Goal: Communication & Community: Ask a question

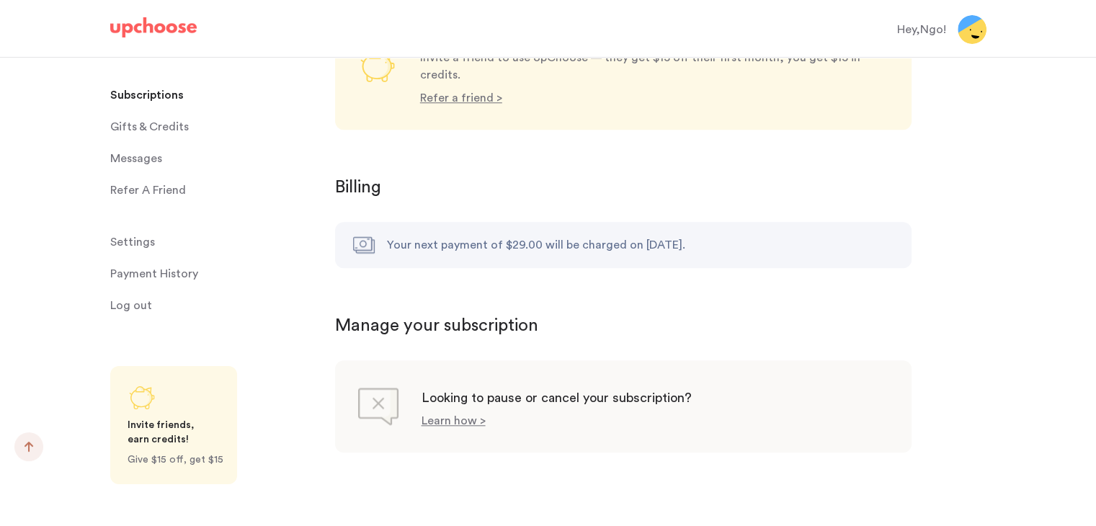
scroll to position [1341, 0]
click at [143, 270] on p "Payment History" at bounding box center [154, 273] width 88 height 29
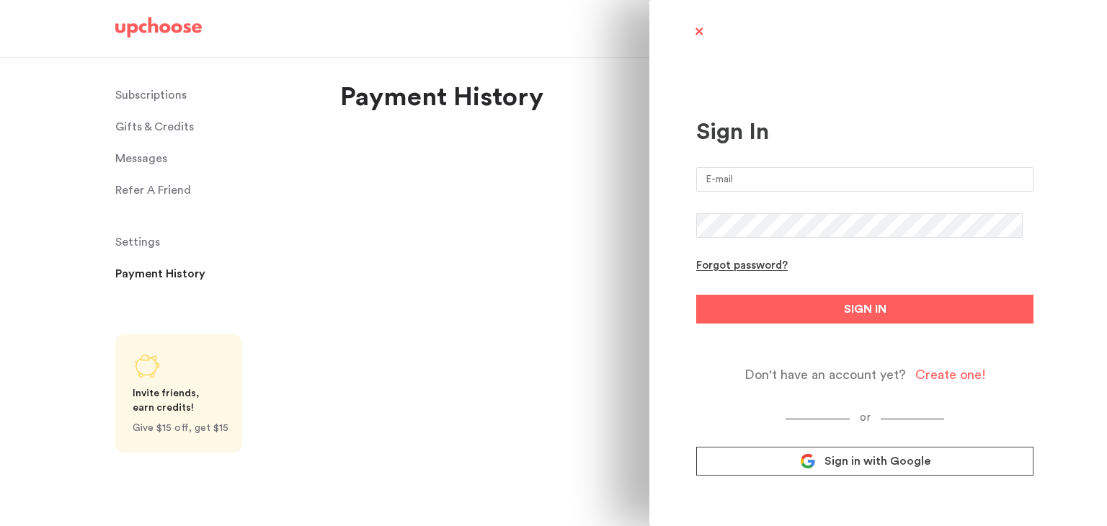
click at [738, 179] on input "email" at bounding box center [864, 179] width 337 height 25
type input "ngozia@gmail.com"
click at [696, 295] on button "SIGN IN" at bounding box center [864, 309] width 337 height 29
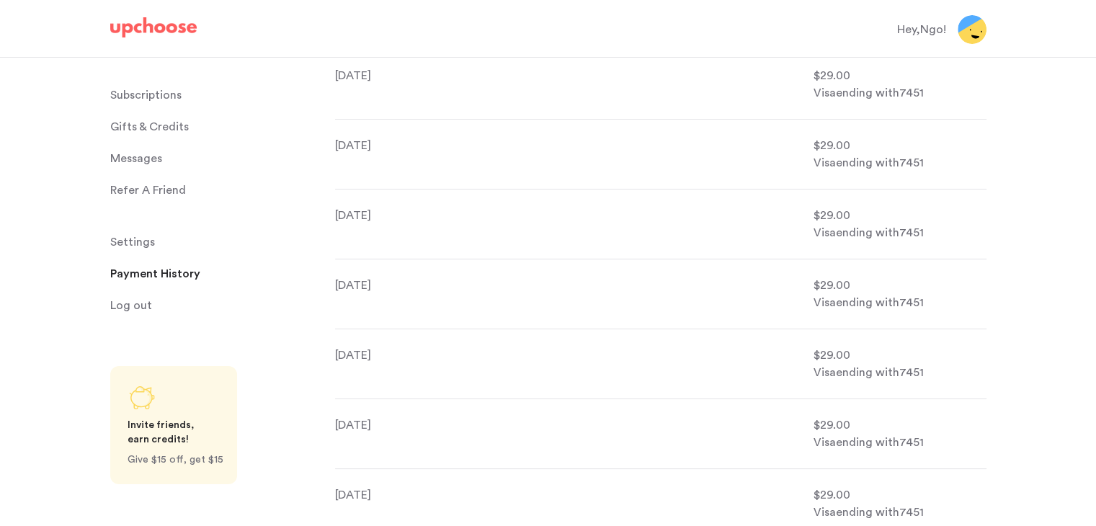
scroll to position [126, 0]
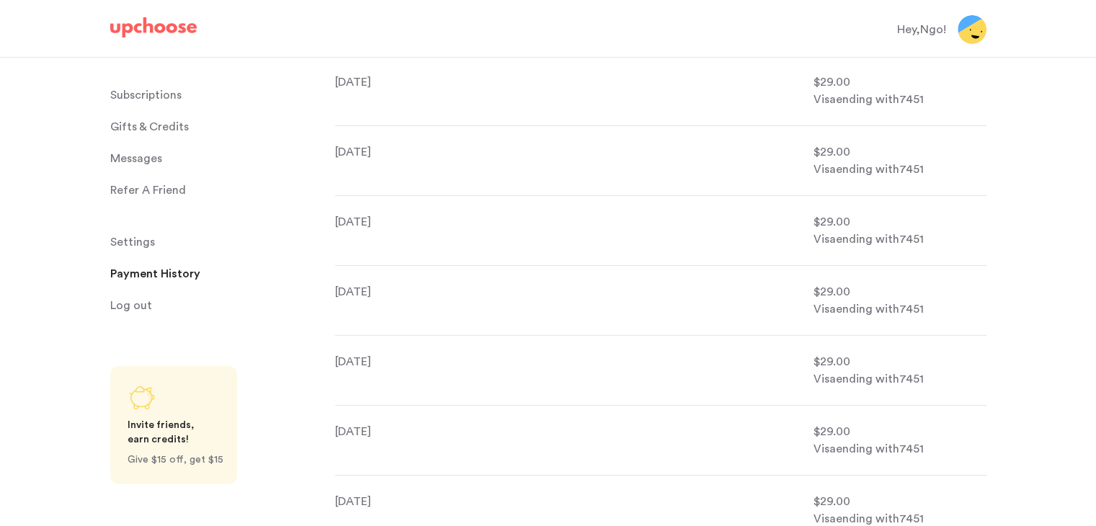
click at [142, 156] on span "Messages" at bounding box center [136, 158] width 52 height 29
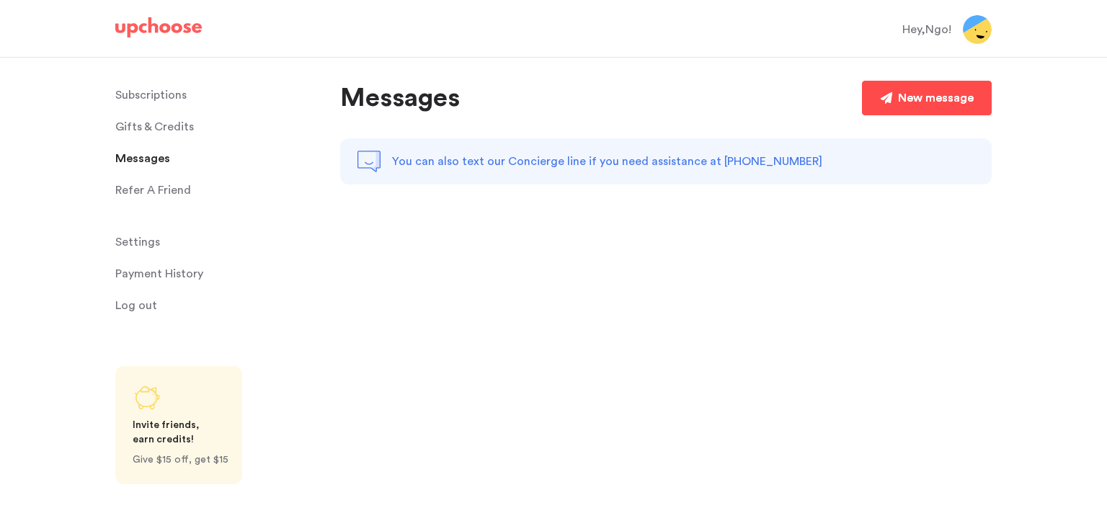
click at [903, 83] on link "New message" at bounding box center [927, 98] width 130 height 35
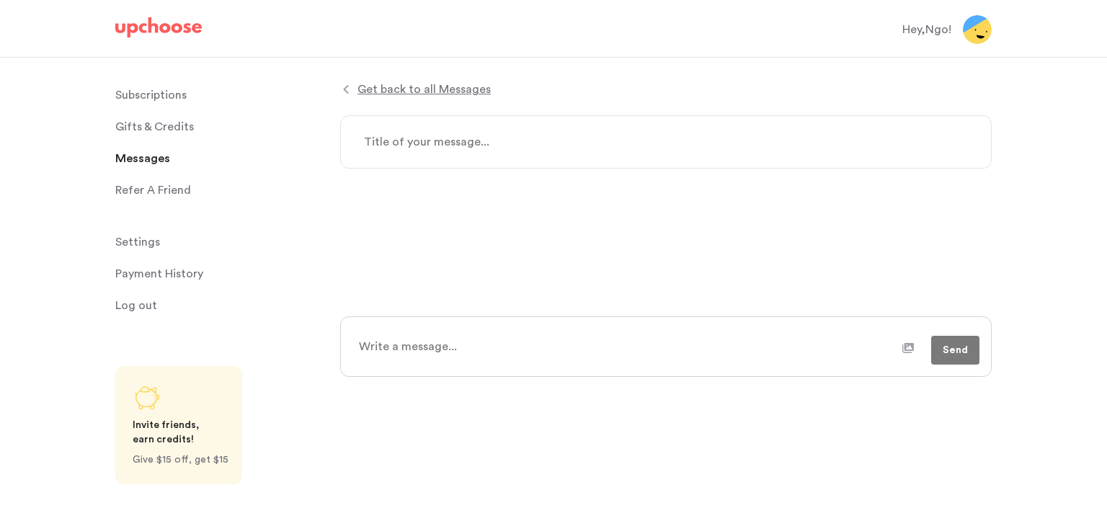
click at [554, 150] on textarea at bounding box center [666, 141] width 652 height 53
type textarea "x"
type textarea "S"
type textarea "x"
type textarea "Su"
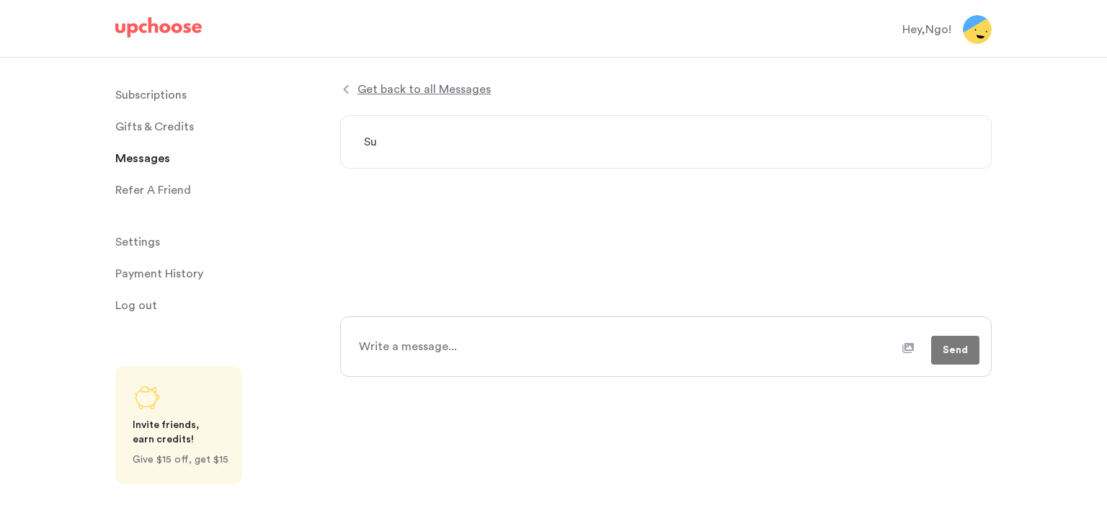
type textarea "x"
type textarea "Sub"
type textarea "x"
type textarea "Subs"
type textarea "x"
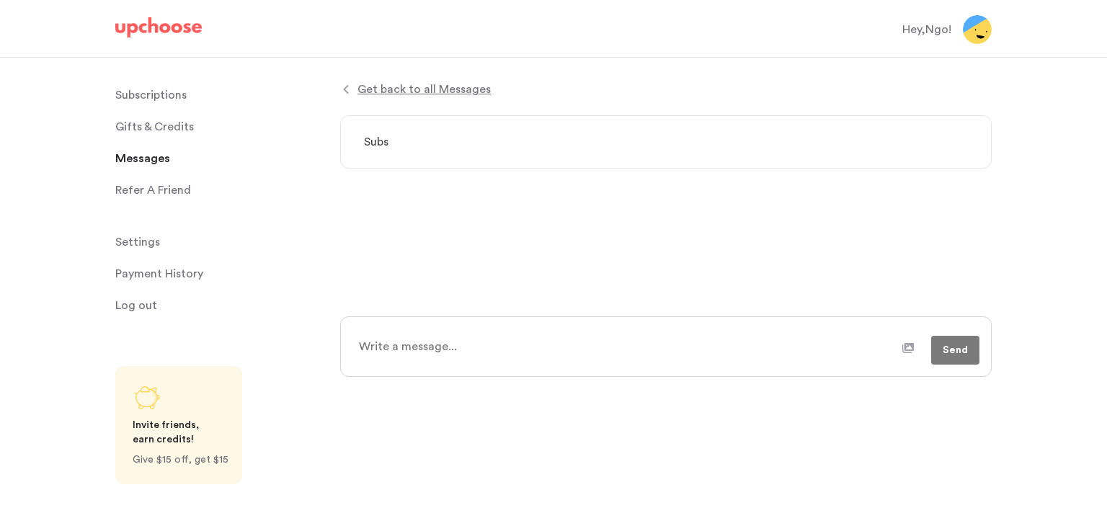
type textarea "Subsc"
type textarea "x"
type textarea "Subscr"
type textarea "x"
type textarea "Subscri"
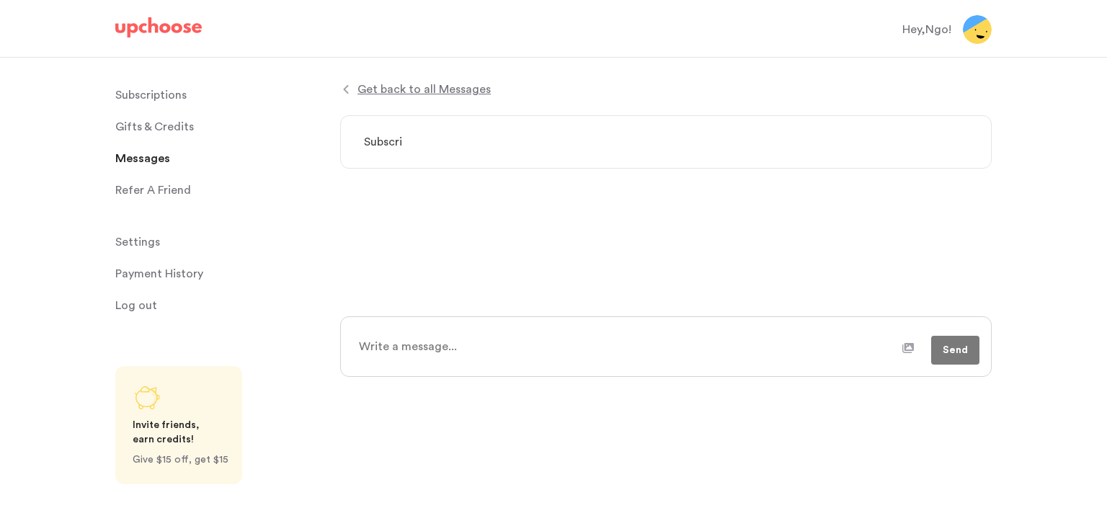
type textarea "x"
type textarea "Subscrip"
type textarea "x"
type textarea "Subscript"
type textarea "x"
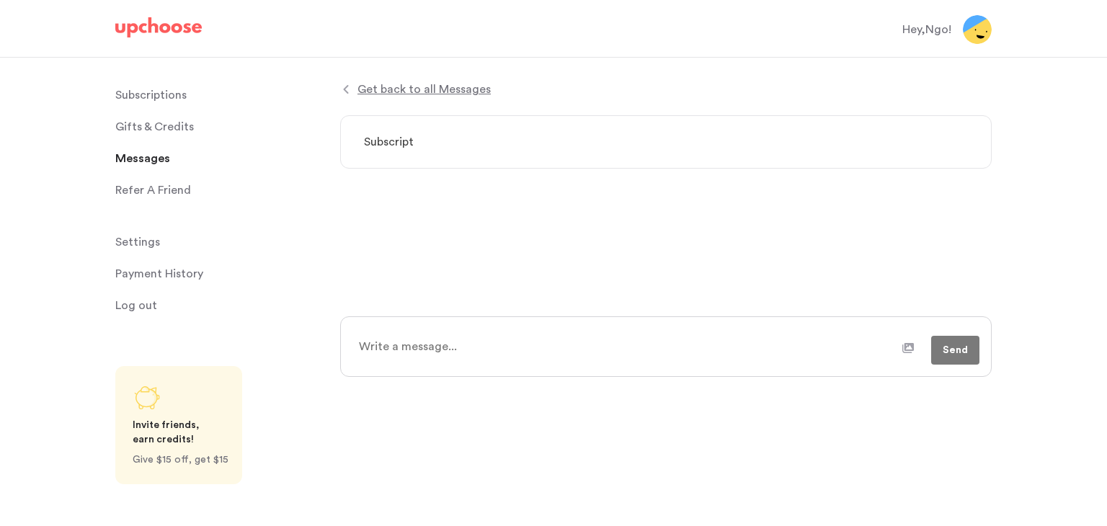
type textarea "Subscripti"
type textarea "x"
type textarea "Subscriptio"
type textarea "x"
type textarea "Subscription"
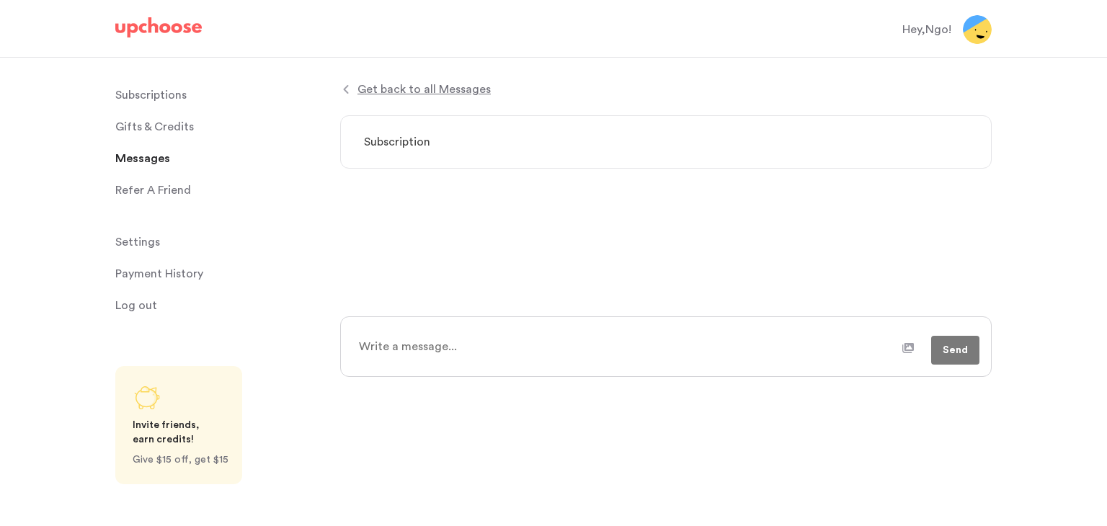
type textarea "x"
type textarea "Subscription"
type textarea "x"
type textarea "Subscription C"
type textarea "x"
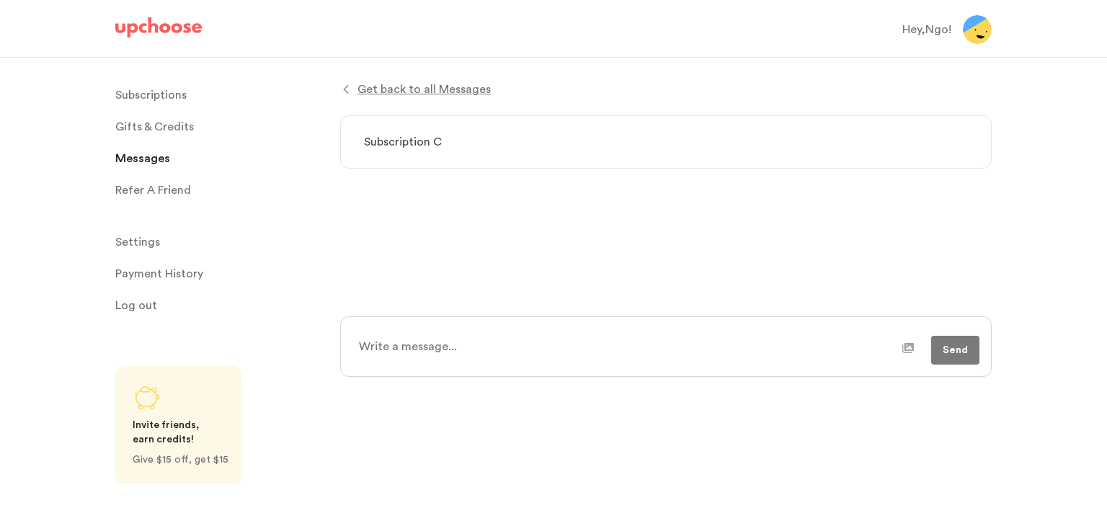
type textarea "Subscription Ca"
type textarea "x"
type textarea "Subscription Can"
type textarea "x"
type textarea "Subscription Canc"
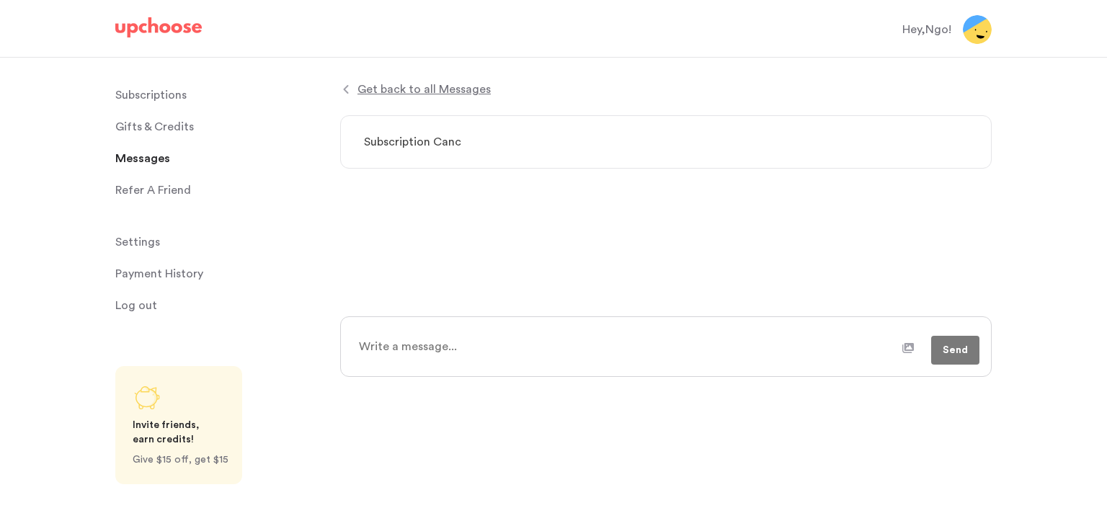
type textarea "x"
type textarea "Subscription Cance"
type textarea "x"
type textarea "Subscription Cancel"
type textarea "x"
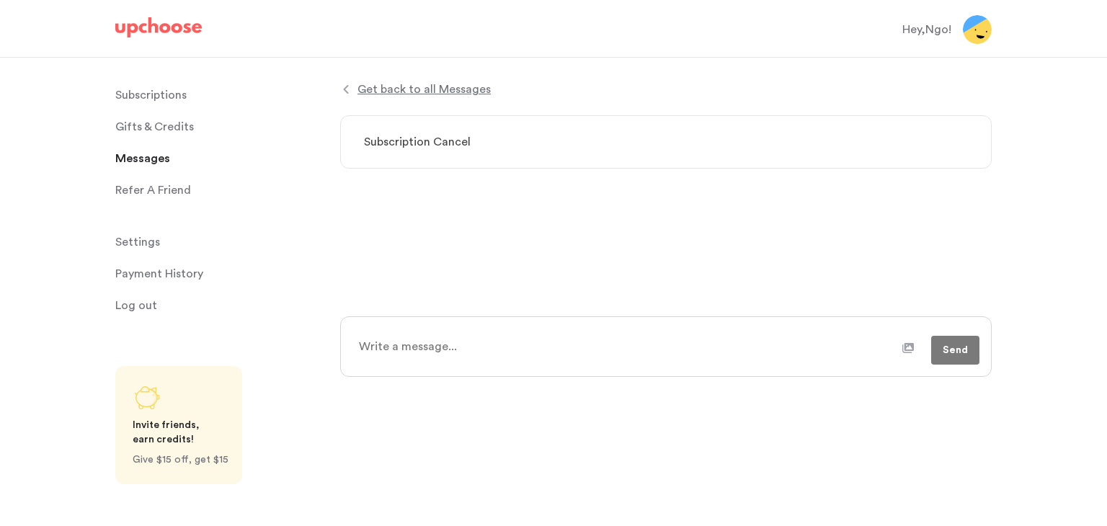
type textarea "Subscription Cancell"
type textarea "x"
type textarea "Subscription Cancella"
type textarea "x"
type textarea "Subscription Cancellat"
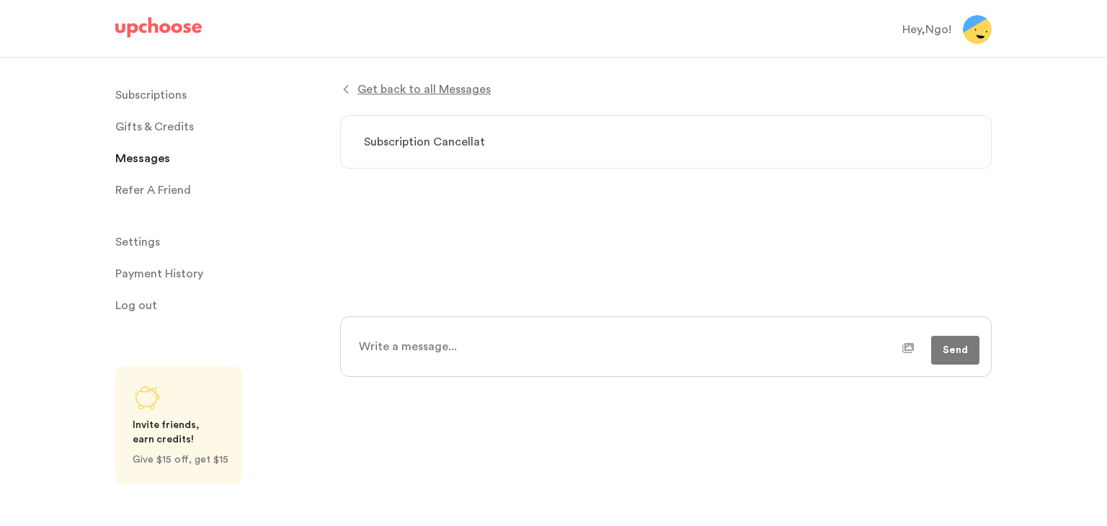
type textarea "x"
type textarea "Subscription Cancellati"
type textarea "x"
type textarea "Subscription Cancellatio"
type textarea "x"
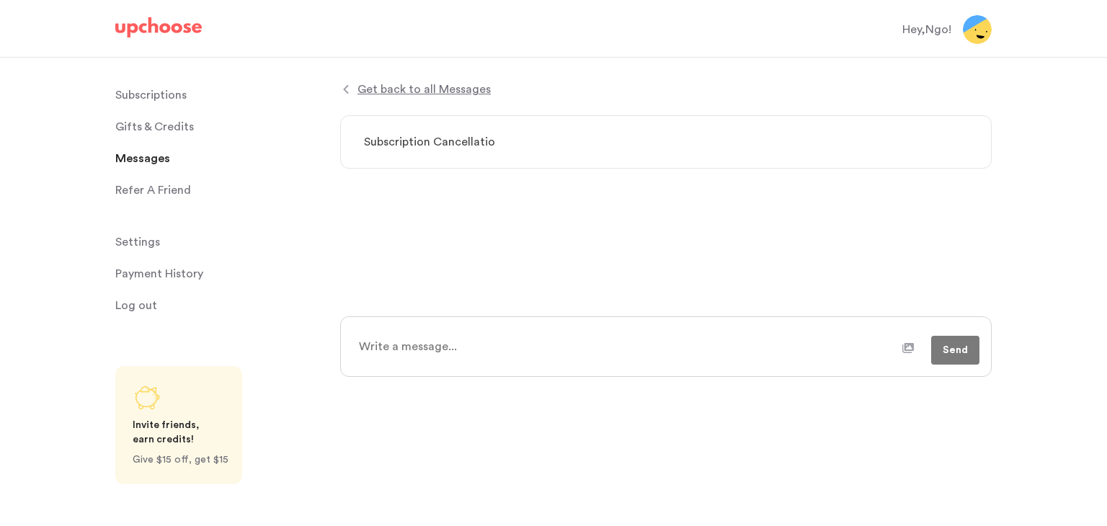
type textarea "Subscription Cancellation"
click at [539, 152] on textarea "Subscription Cancellation" at bounding box center [666, 141] width 652 height 53
type textarea "x"
type textarea "Subscription Cancellatio"
type textarea "x"
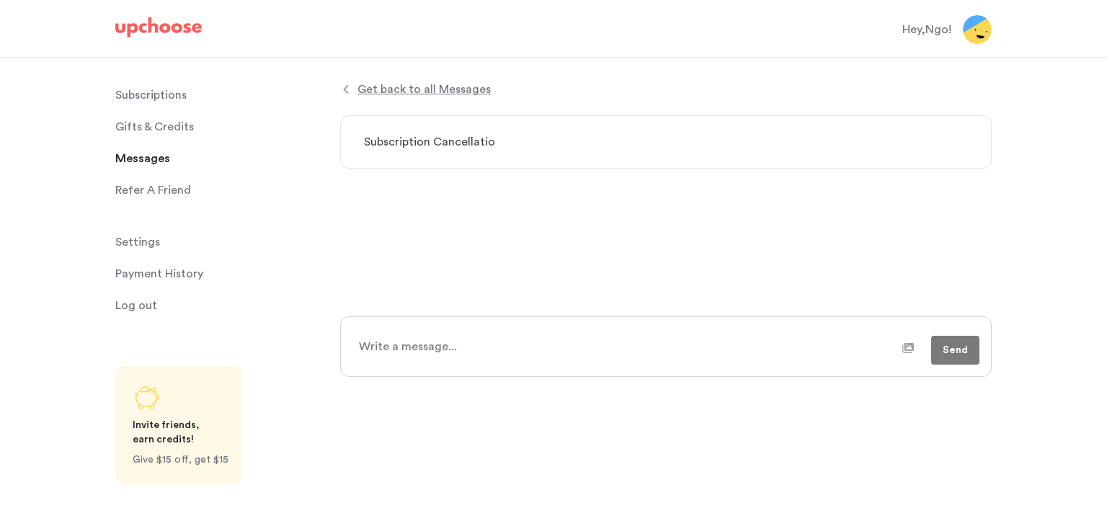
type textarea "Subscription Cancellati"
type textarea "x"
type textarea "Subscription Cancellat"
type textarea "x"
type textarea "Subscription Cancella"
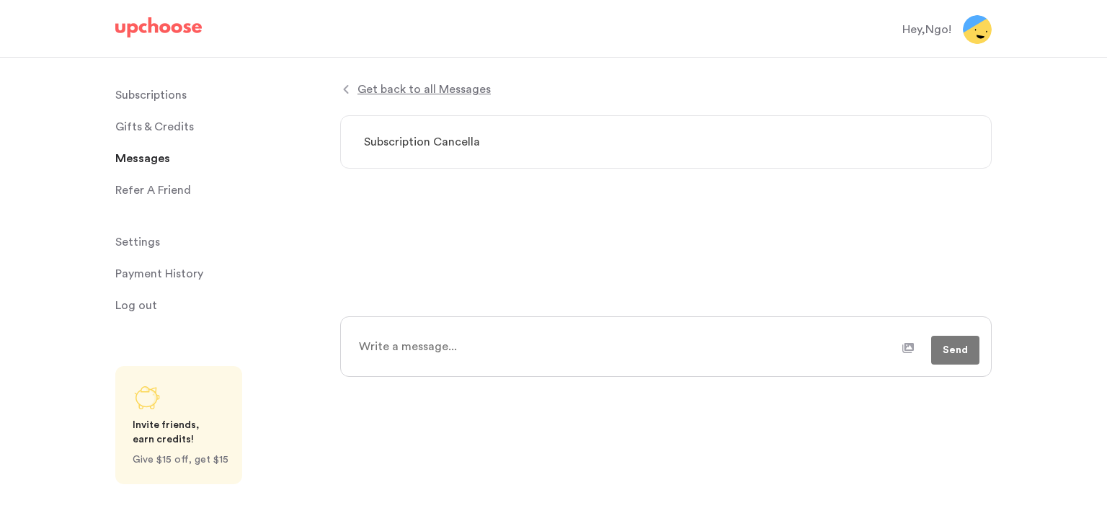
type textarea "x"
type textarea "Subscription Cancell"
type textarea "x"
type textarea "Subscription Cancel"
type textarea "x"
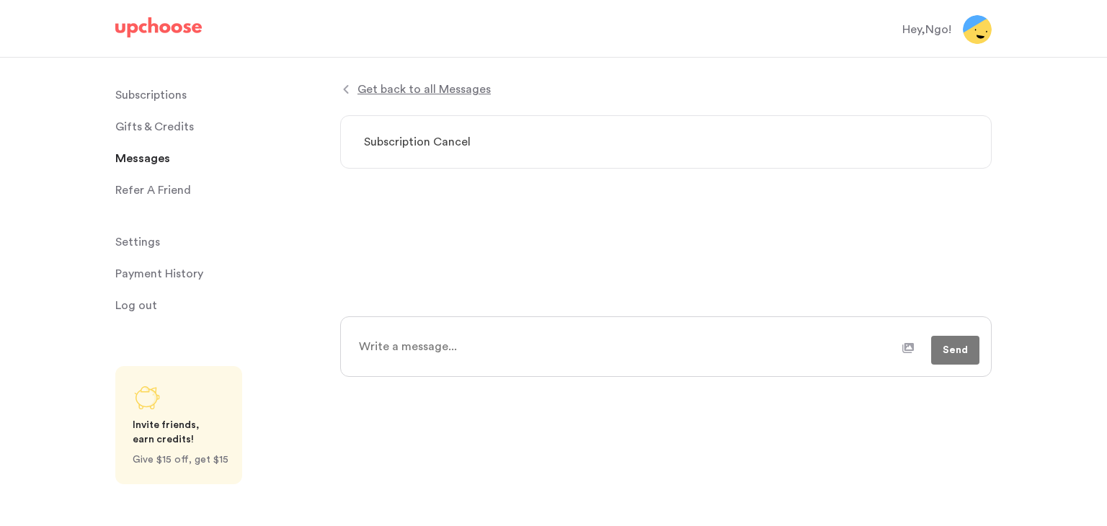
type textarea "Subscription Cance"
type textarea "x"
type textarea "Subscription Canc"
type textarea "x"
type textarea "Subscription Can"
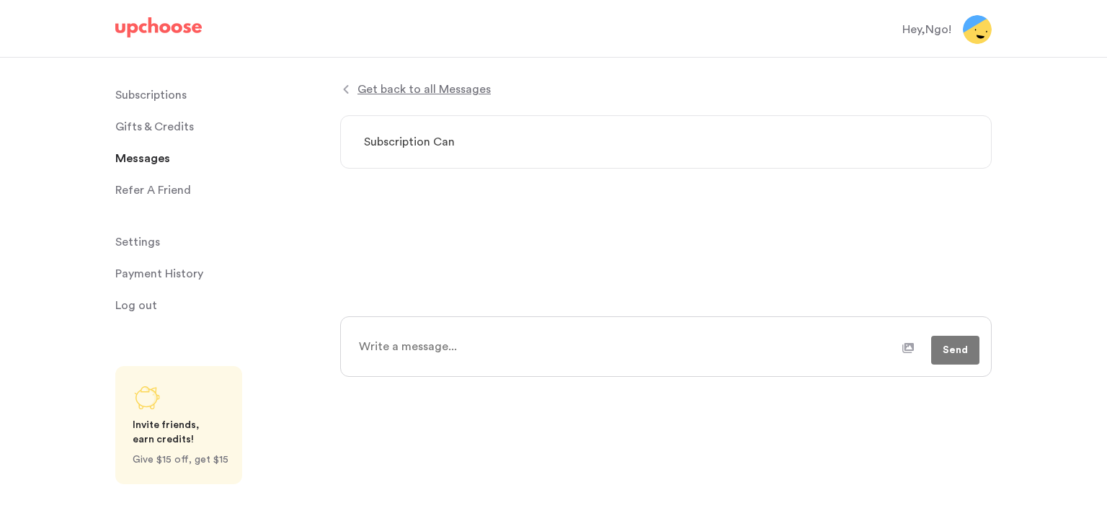
type textarea "x"
type textarea "Subscription Ca"
type textarea "x"
type textarea "Subscription"
type textarea "x"
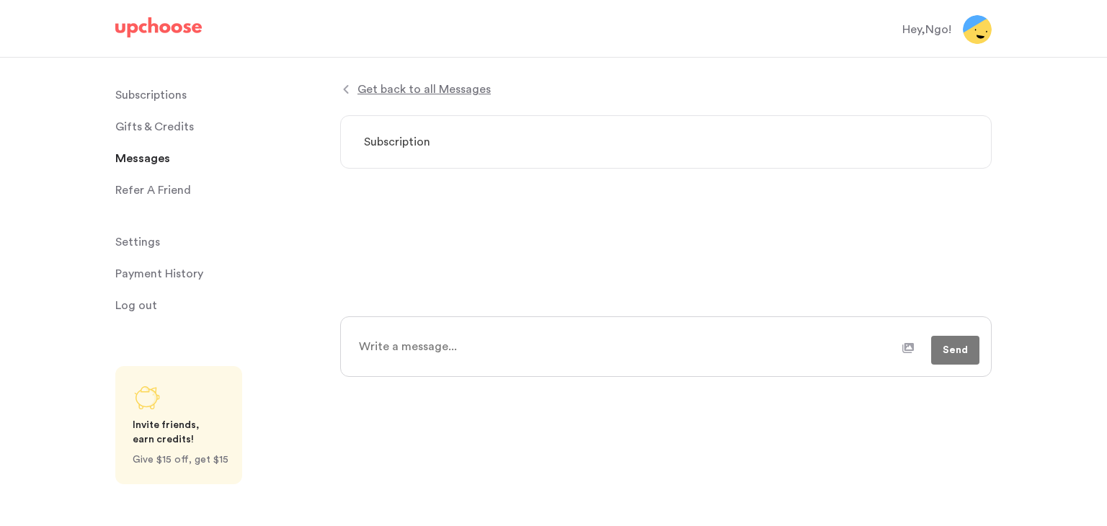
type textarea "Subscription"
type textarea "x"
type textarea "CSubscription"
type textarea "x"
type textarea "CaSubscription"
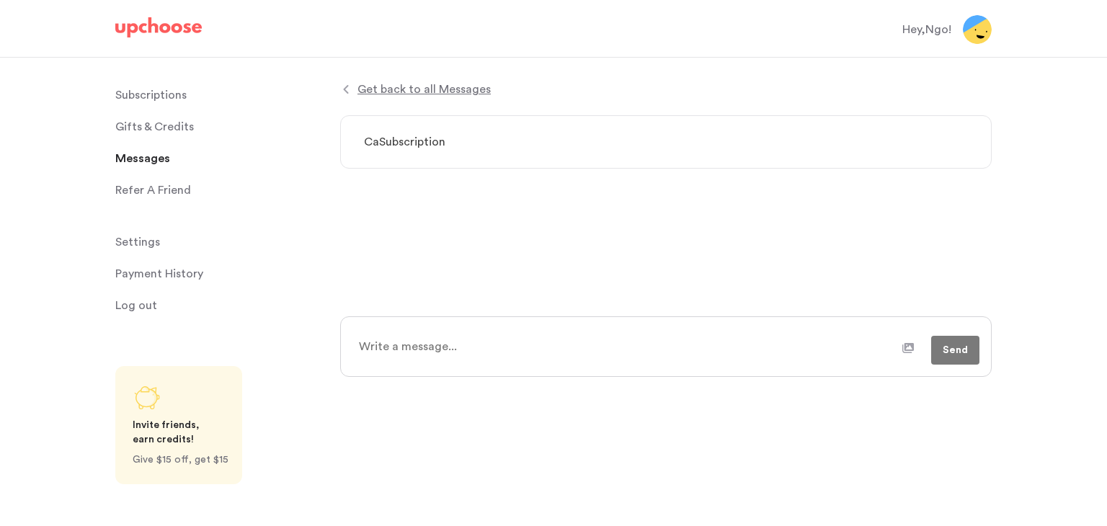
type textarea "x"
type textarea "CanSubscription"
type textarea "x"
type textarea "CancSubscription"
type textarea "x"
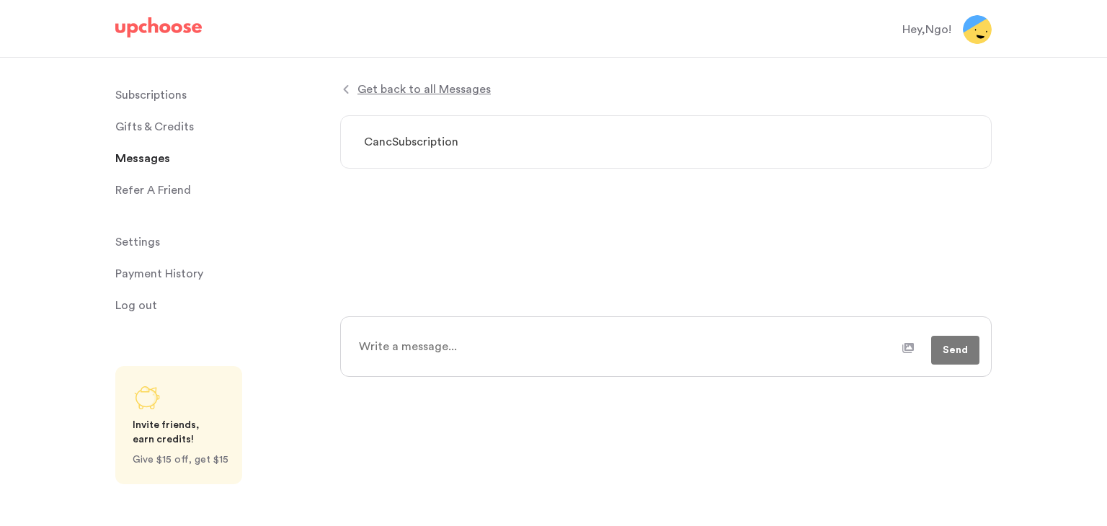
type textarea "CanceSubscription"
type textarea "x"
type textarea "CancelSubscription"
type textarea "x"
type textarea "Cancel Subscription"
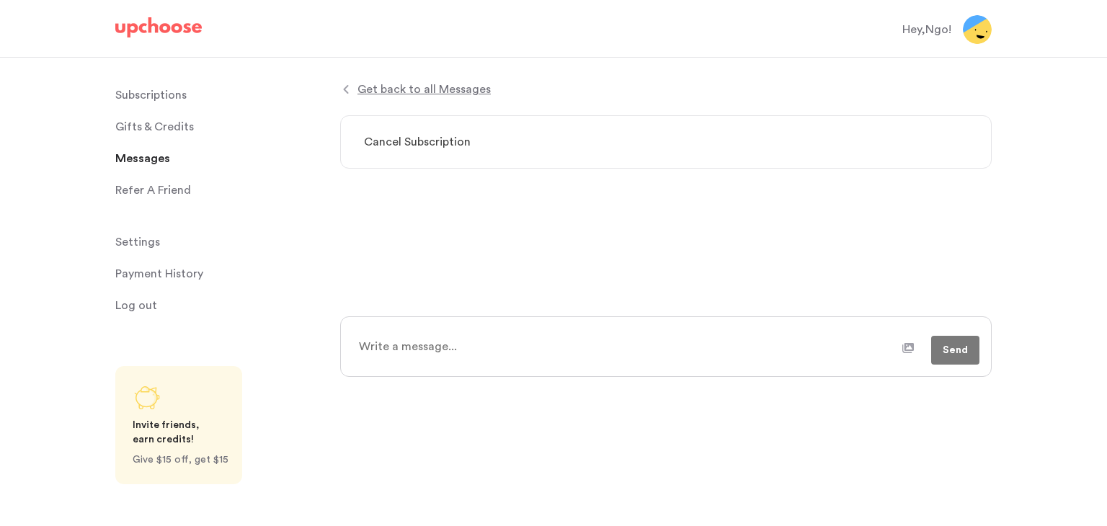
click at [461, 339] on textarea at bounding box center [626, 347] width 553 height 36
type textarea "x"
